Goal: Transaction & Acquisition: Purchase product/service

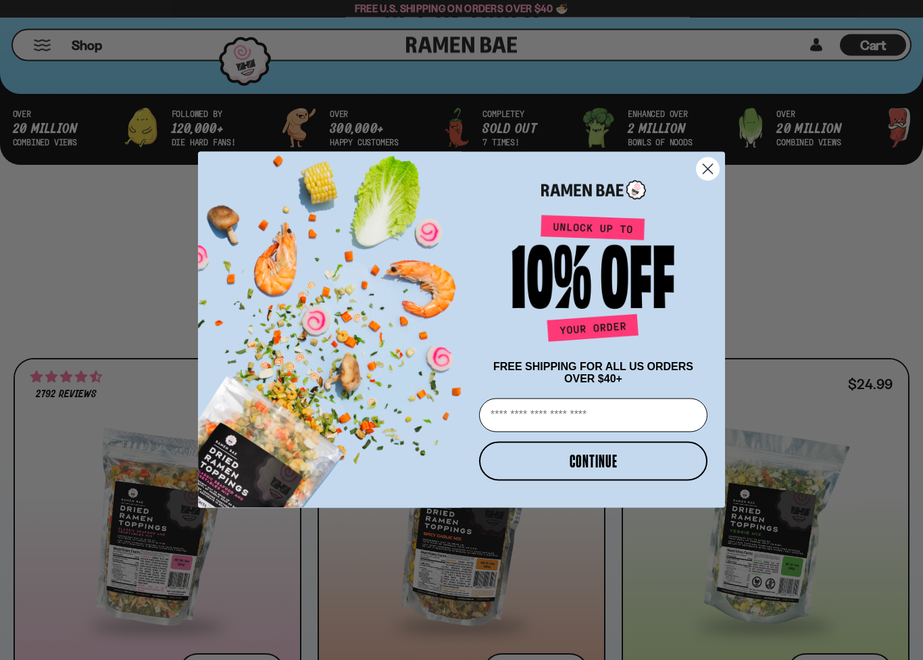
scroll to position [465, 0]
click at [711, 165] on icon "Close dialog" at bounding box center [707, 169] width 9 height 9
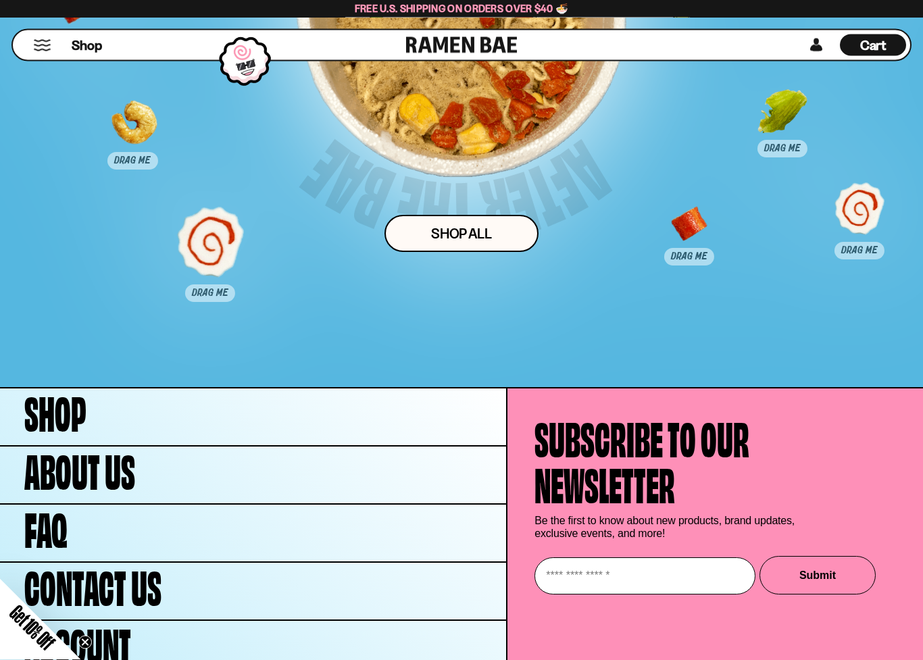
scroll to position [6547, 0]
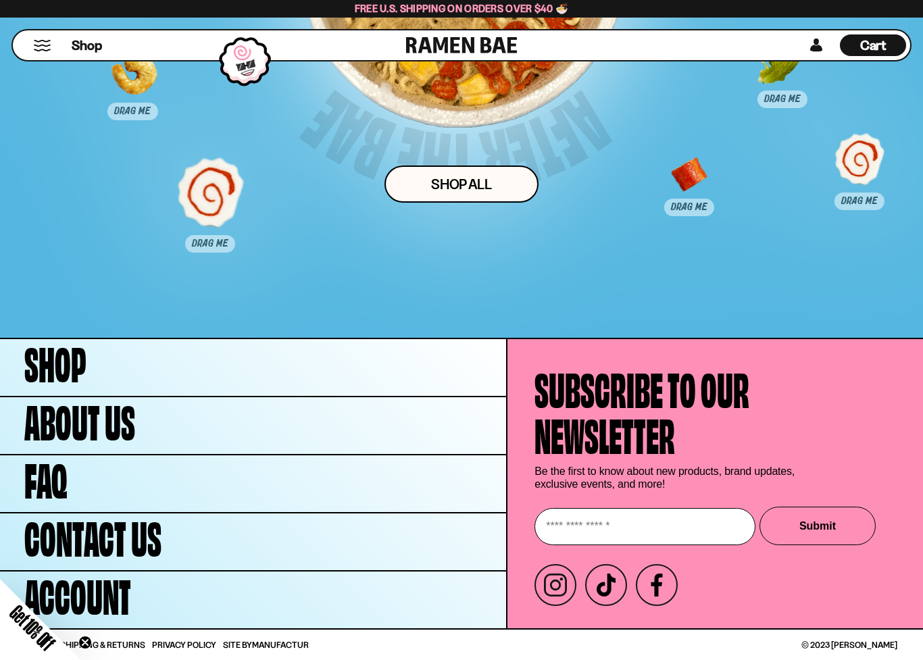
click at [408, 180] on link "Shop ALl" at bounding box center [461, 184] width 154 height 37
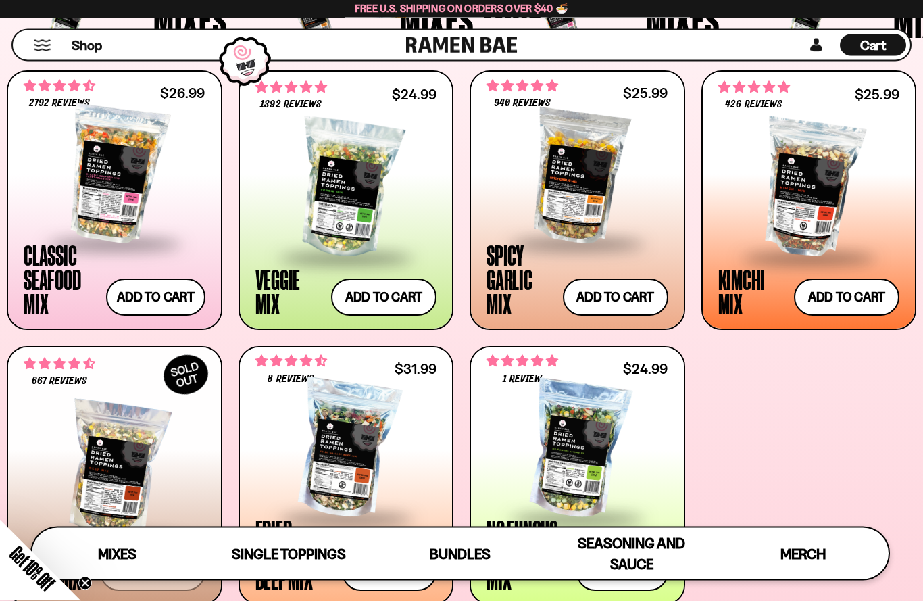
scroll to position [434, 0]
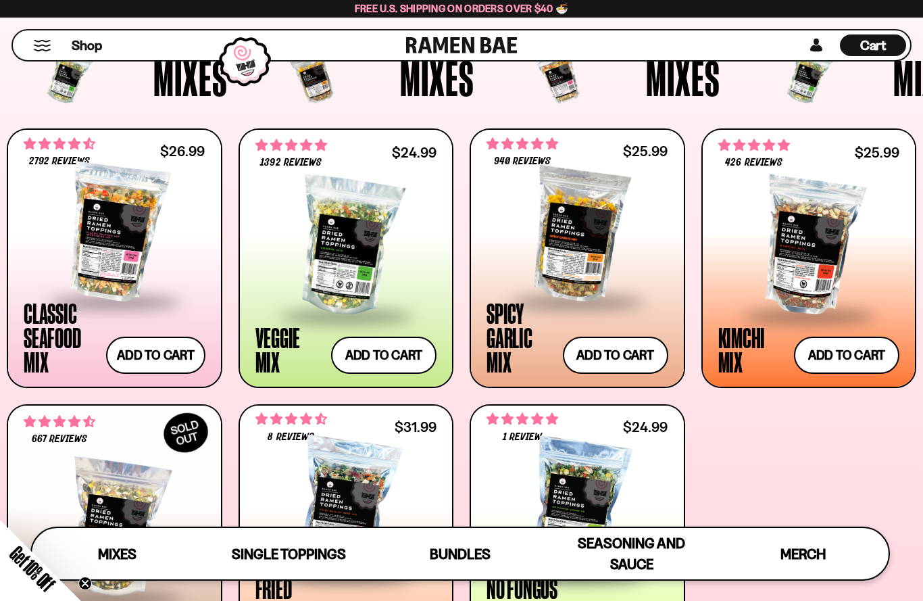
click at [74, 284] on span at bounding box center [114, 301] width 165 height 47
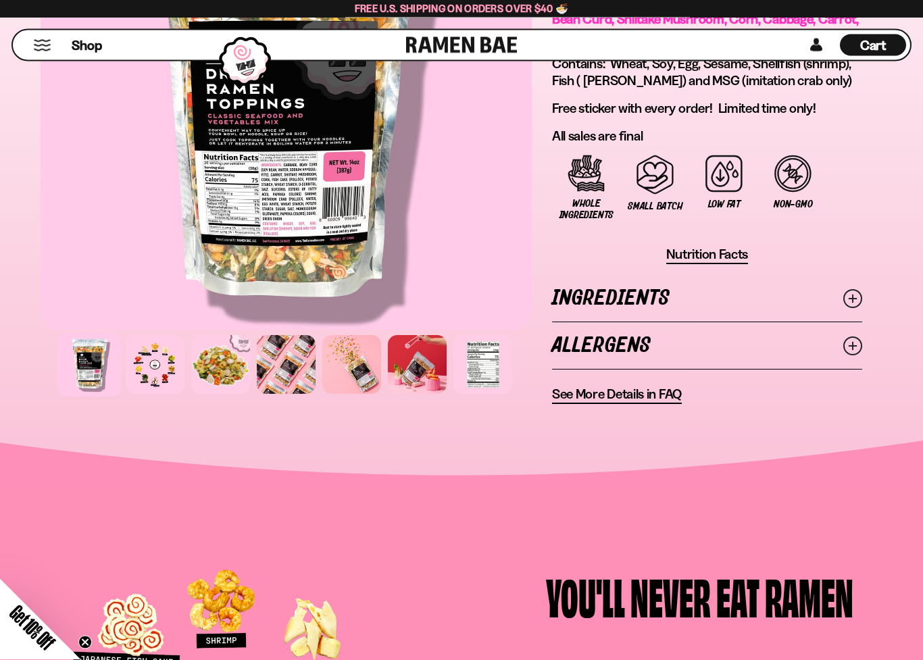
scroll to position [1131, 0]
click at [584, 298] on link "Ingredients" at bounding box center [707, 298] width 310 height 47
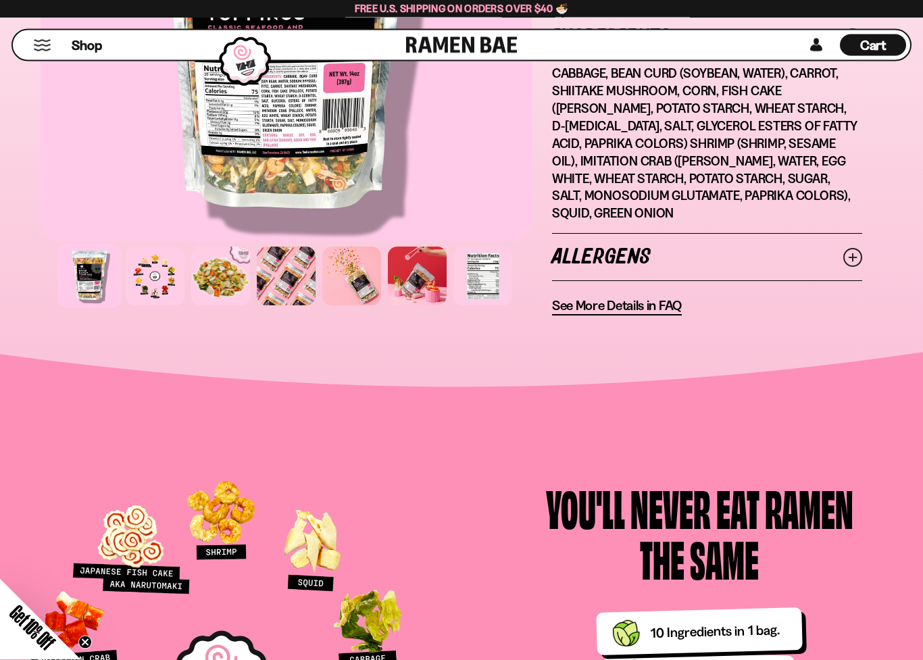
scroll to position [1392, 0]
click at [573, 234] on link "Allergens" at bounding box center [707, 257] width 310 height 47
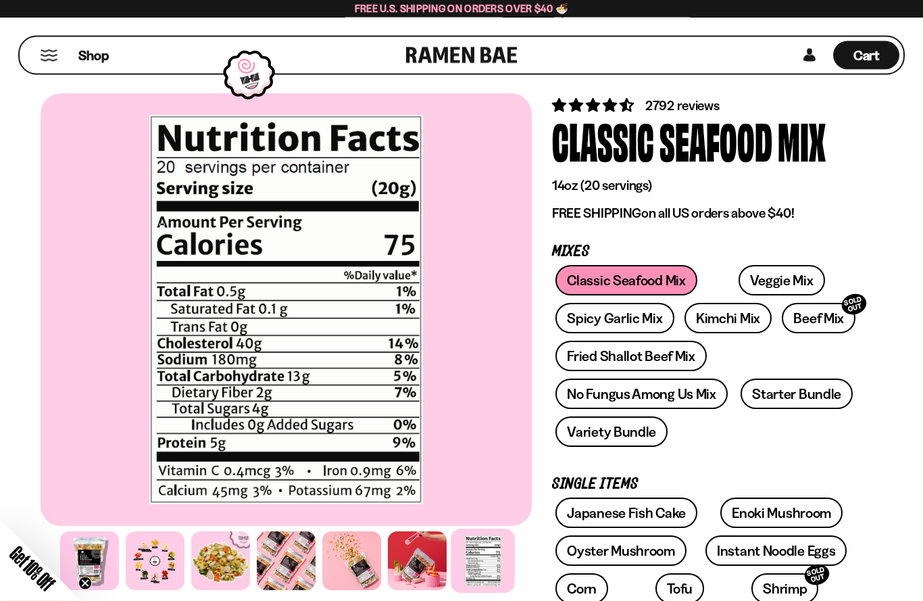
scroll to position [26, 0]
click at [738, 276] on link "Veggie Mix" at bounding box center [781, 280] width 86 height 30
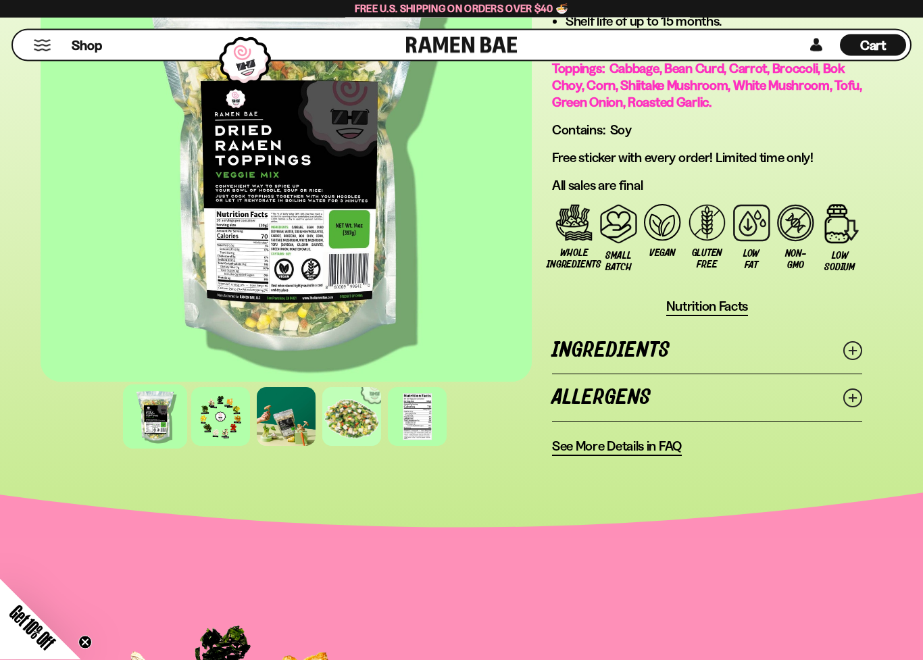
scroll to position [1110, 0]
click at [576, 343] on link "Ingredients" at bounding box center [707, 350] width 310 height 47
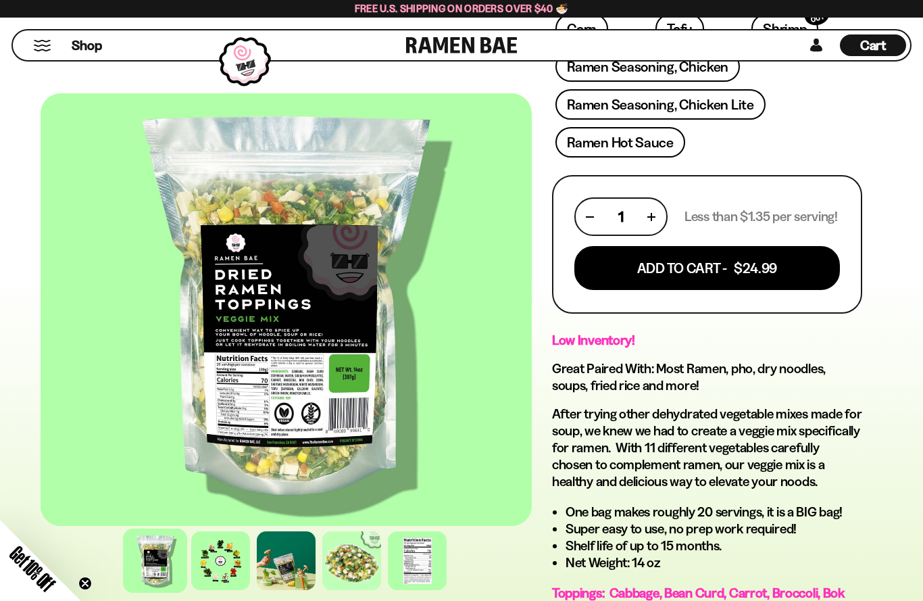
scroll to position [585, 0]
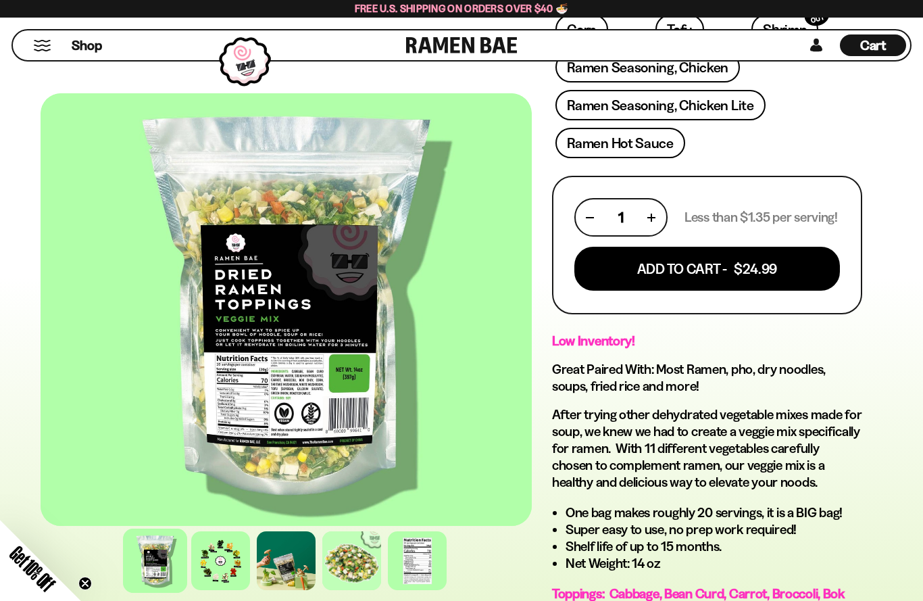
click at [608, 264] on button "Add To Cart - $24.99" at bounding box center [707, 269] width 266 height 44
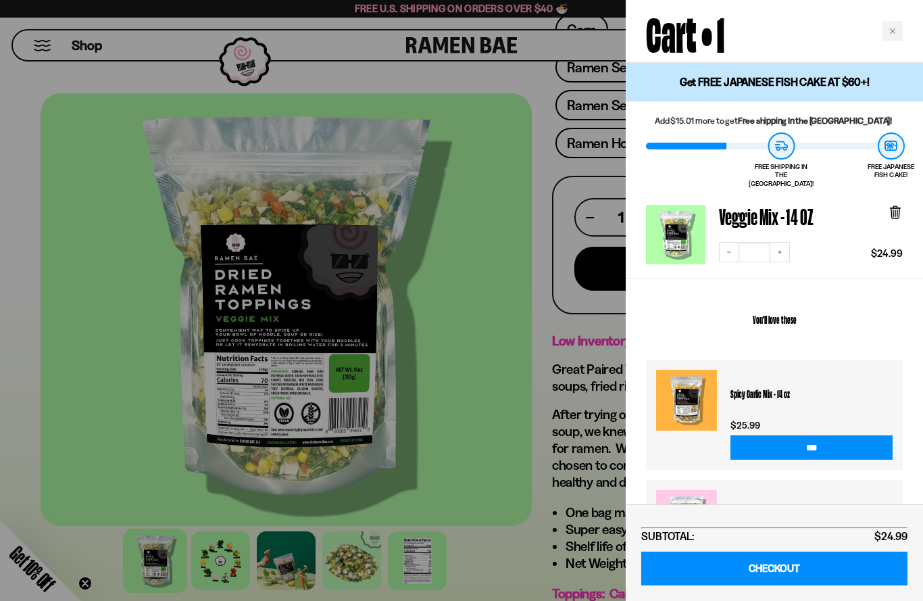
click at [514, 259] on div at bounding box center [461, 300] width 923 height 601
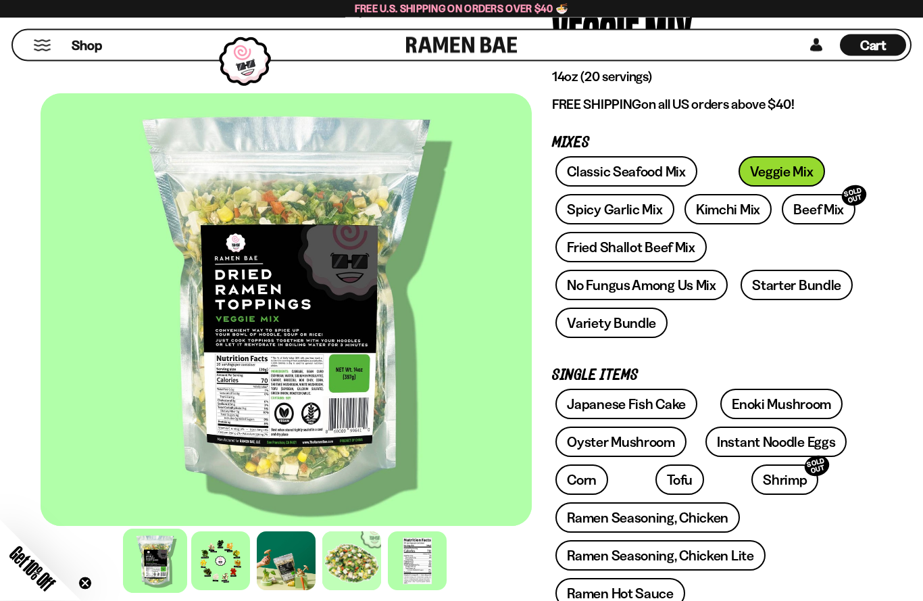
scroll to position [135, 0]
click at [580, 212] on link "Spicy Garlic Mix" at bounding box center [614, 209] width 118 height 30
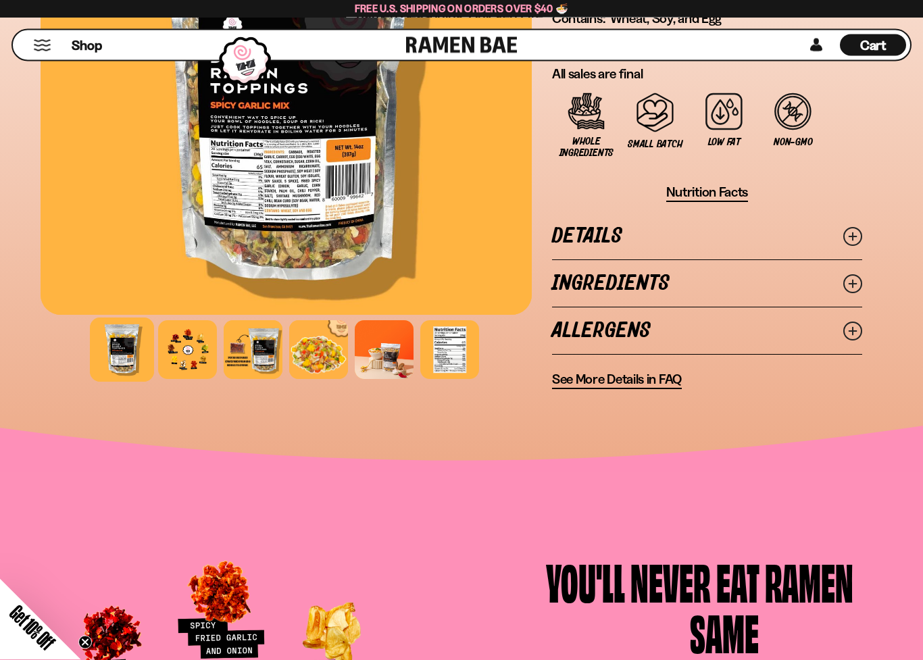
scroll to position [1159, 0]
click at [561, 230] on link "Details" at bounding box center [707, 236] width 310 height 47
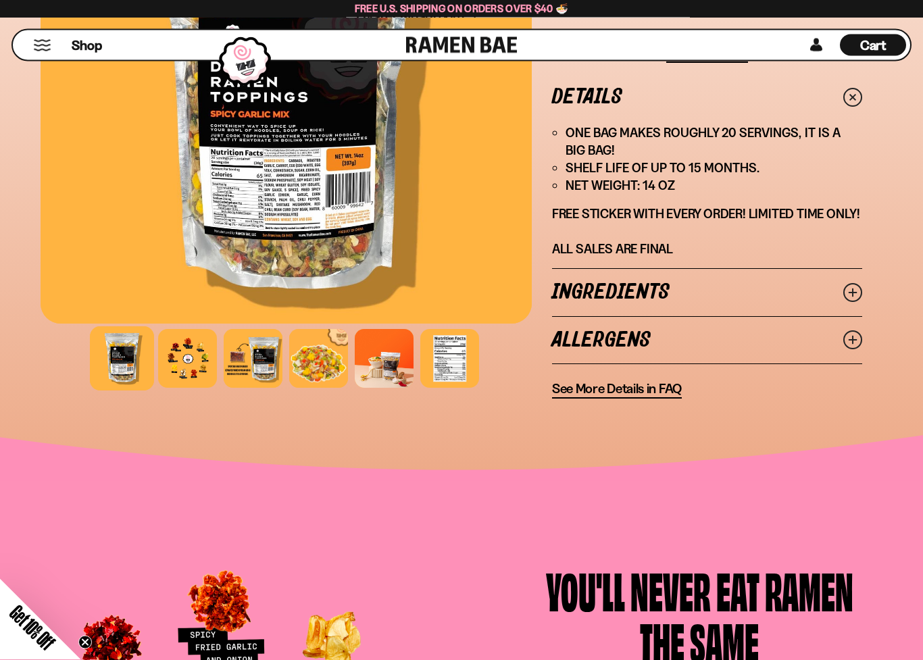
scroll to position [1300, 0]
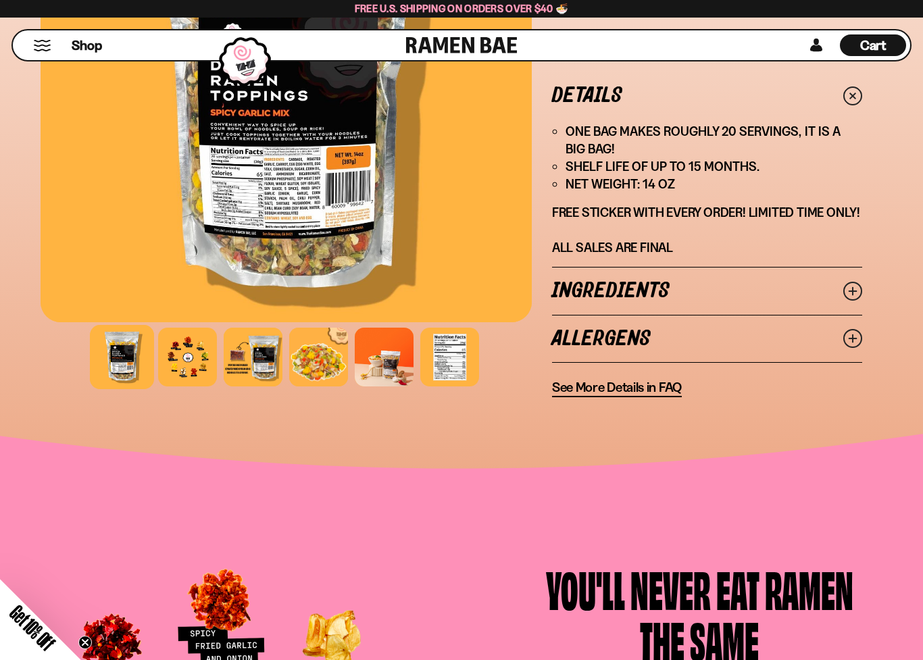
click at [561, 286] on link "Ingredients" at bounding box center [707, 291] width 310 height 47
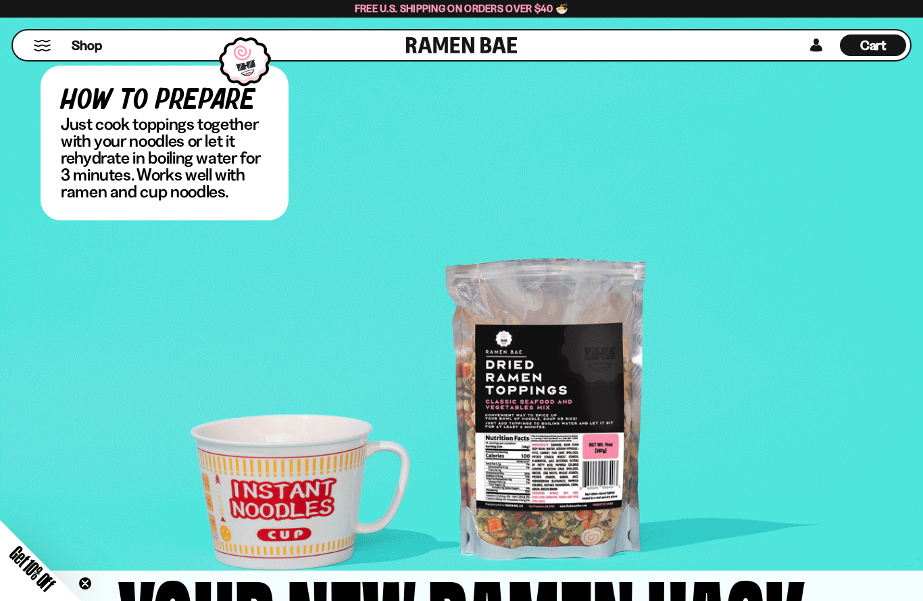
scroll to position [2806, 0]
